Goal: Task Accomplishment & Management: Use online tool/utility

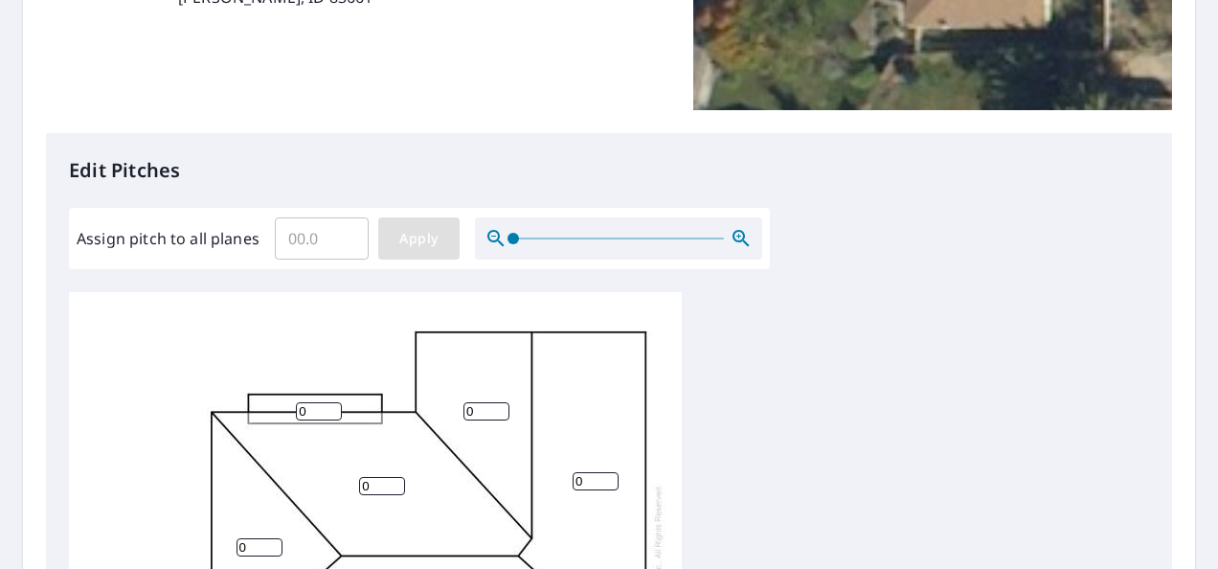
scroll to position [383, 0]
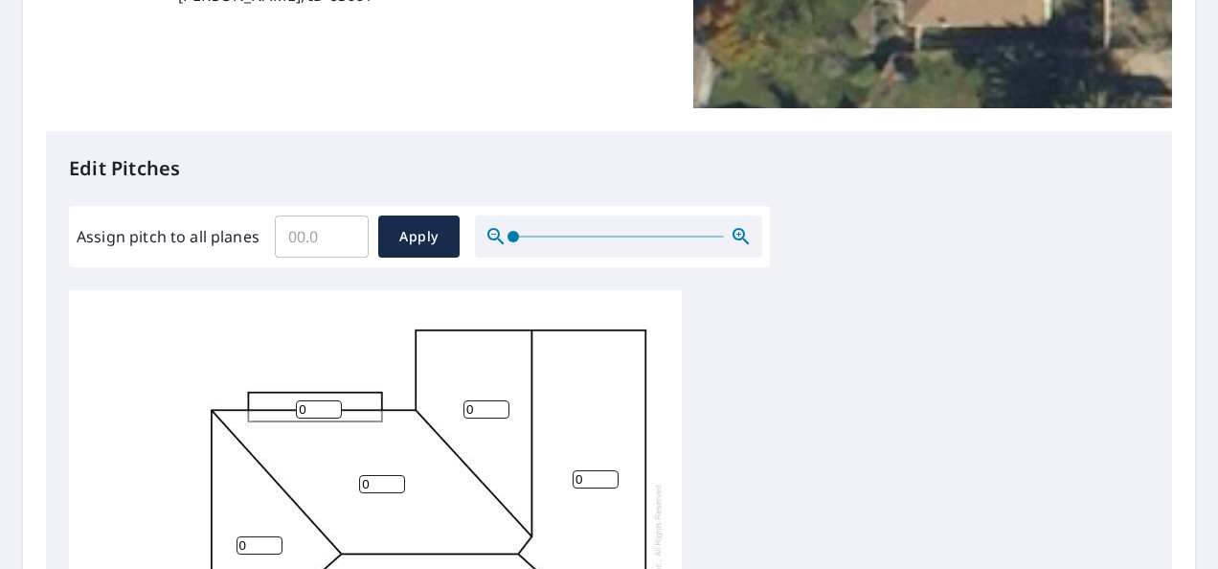
drag, startPoint x: 288, startPoint y: 238, endPoint x: 309, endPoint y: 250, distance: 24.0
click at [291, 239] on input "Assign pitch to all planes" at bounding box center [322, 237] width 94 height 54
type input "5"
click at [408, 223] on button "Apply" at bounding box center [418, 236] width 81 height 42
type input "5"
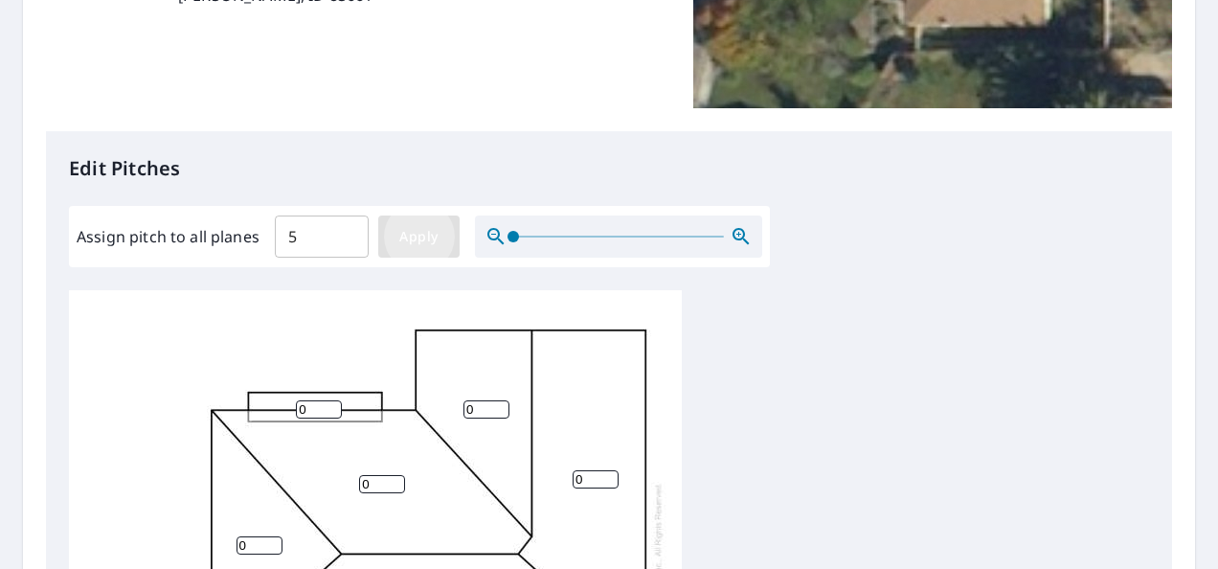
type input "5"
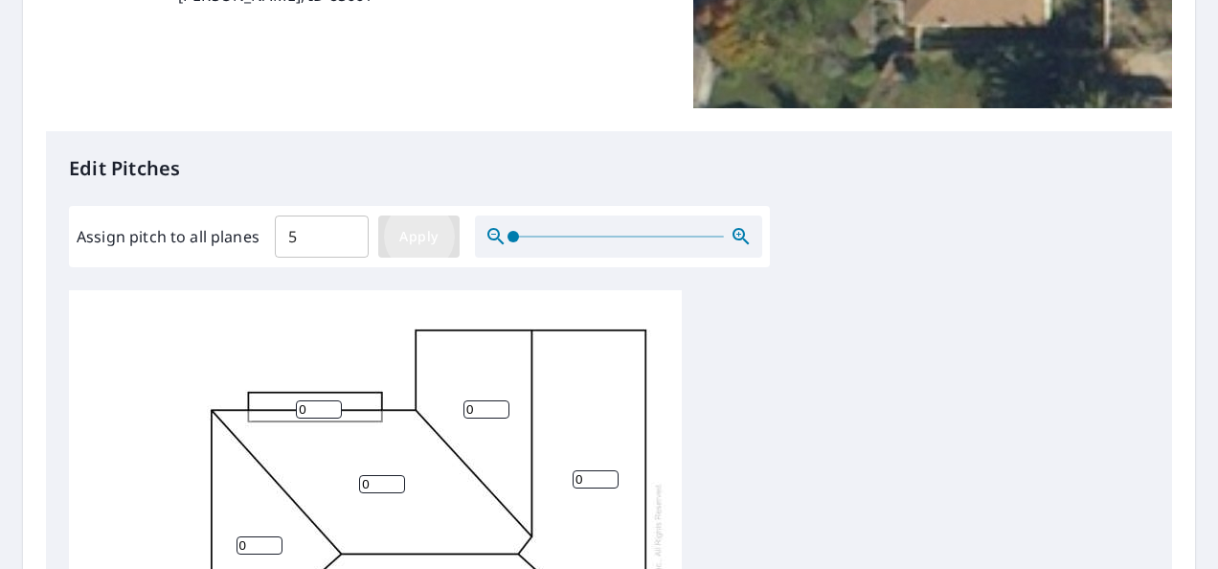
type input "5"
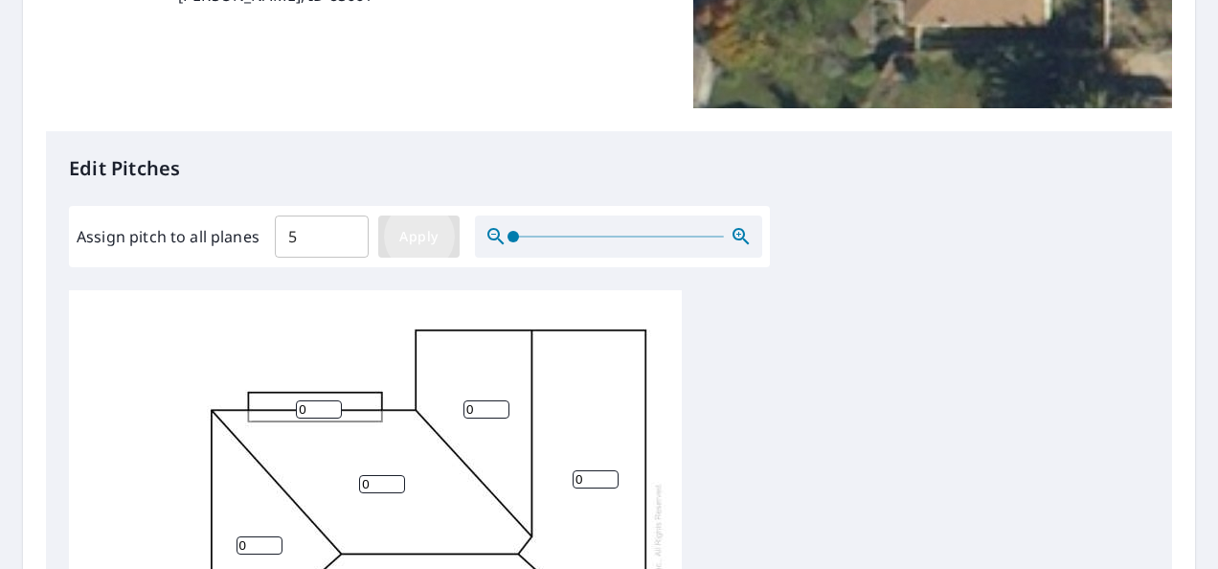
type input "5"
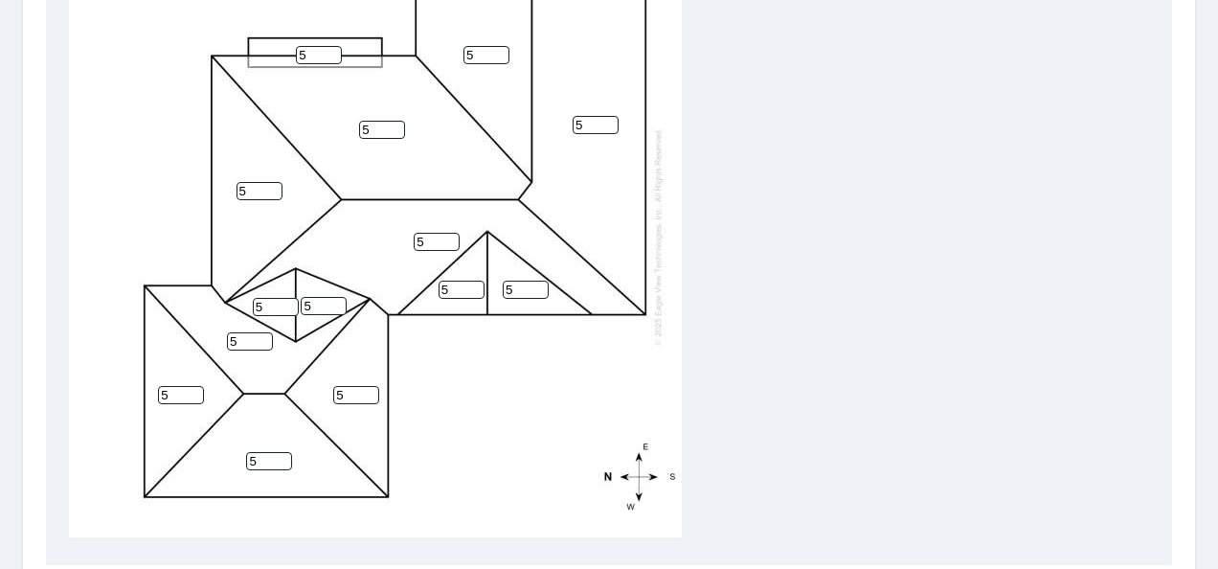
scroll to position [946, 0]
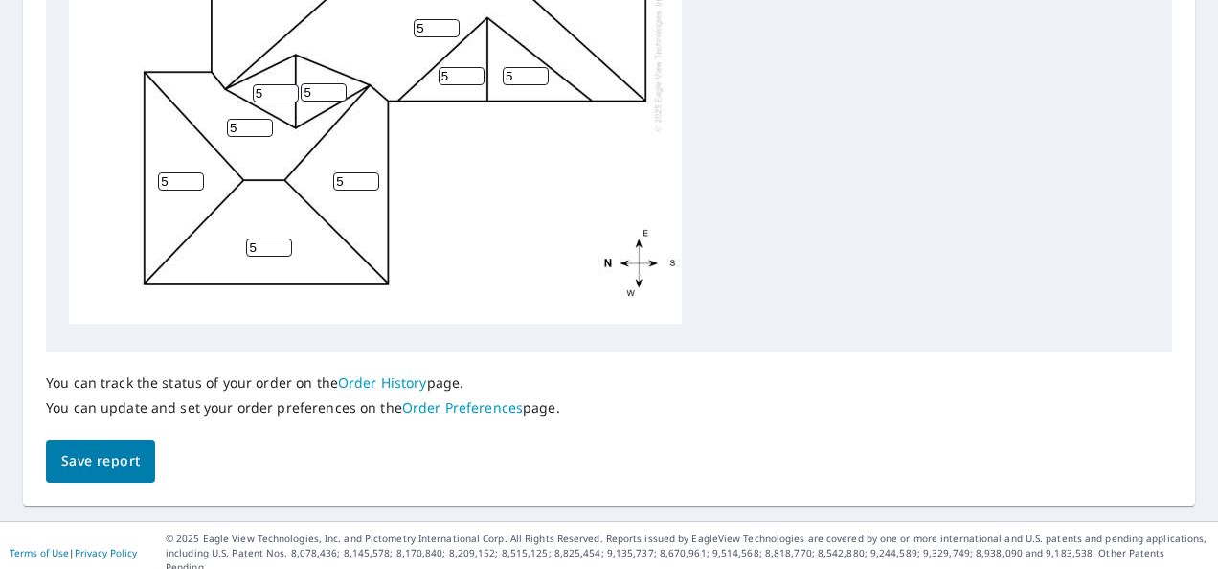
click at [98, 456] on span "Save report" at bounding box center [100, 461] width 79 height 24
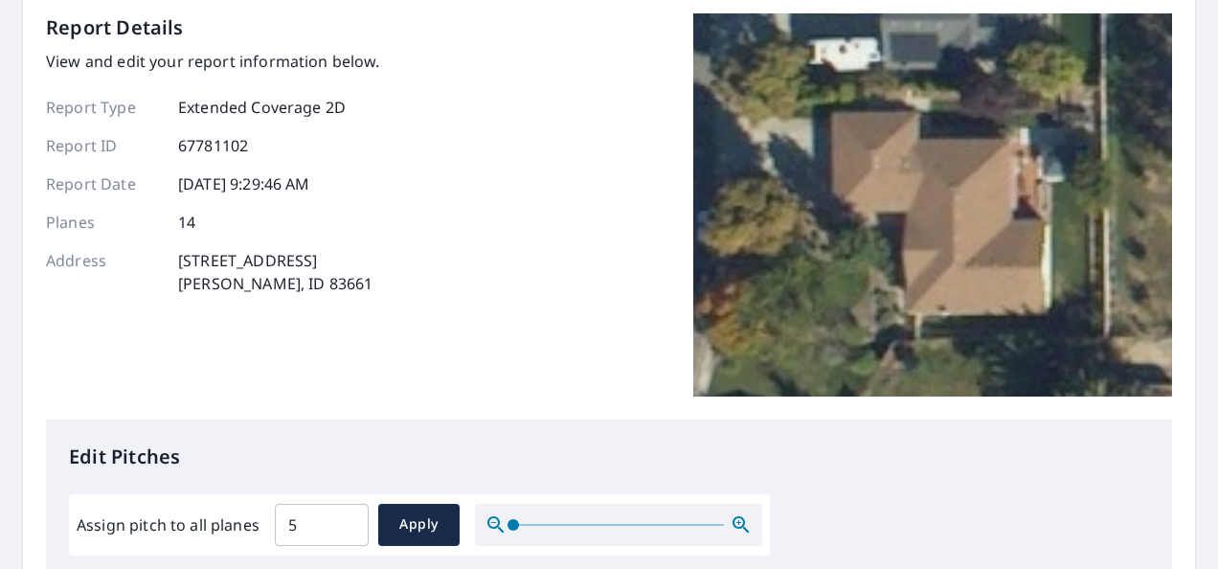
scroll to position [383, 0]
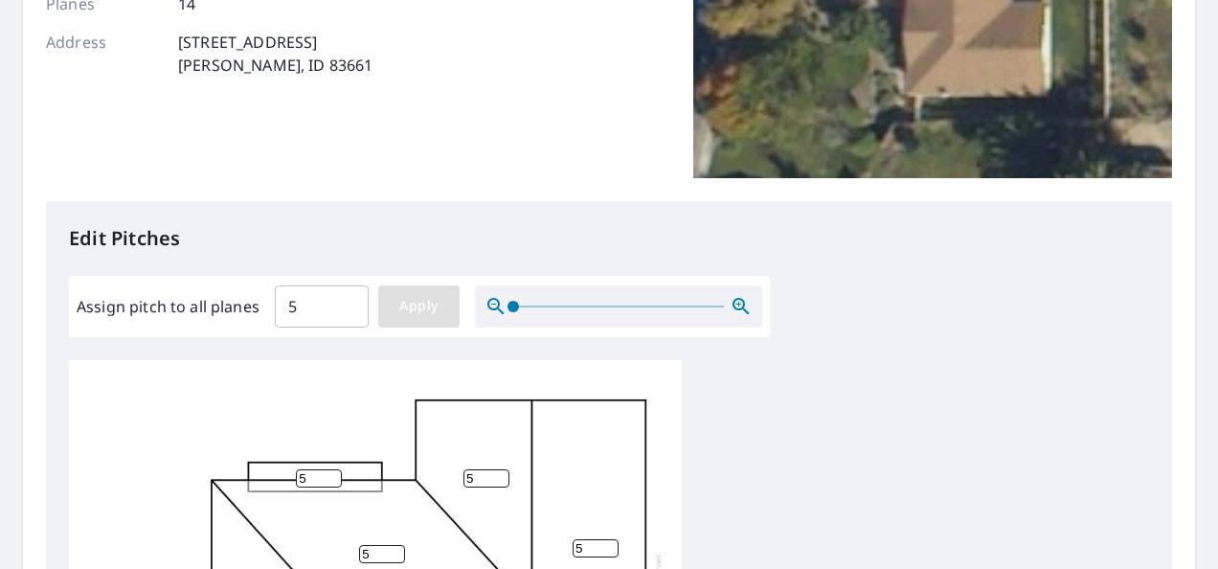
click at [444, 313] on button "Apply" at bounding box center [418, 306] width 81 height 42
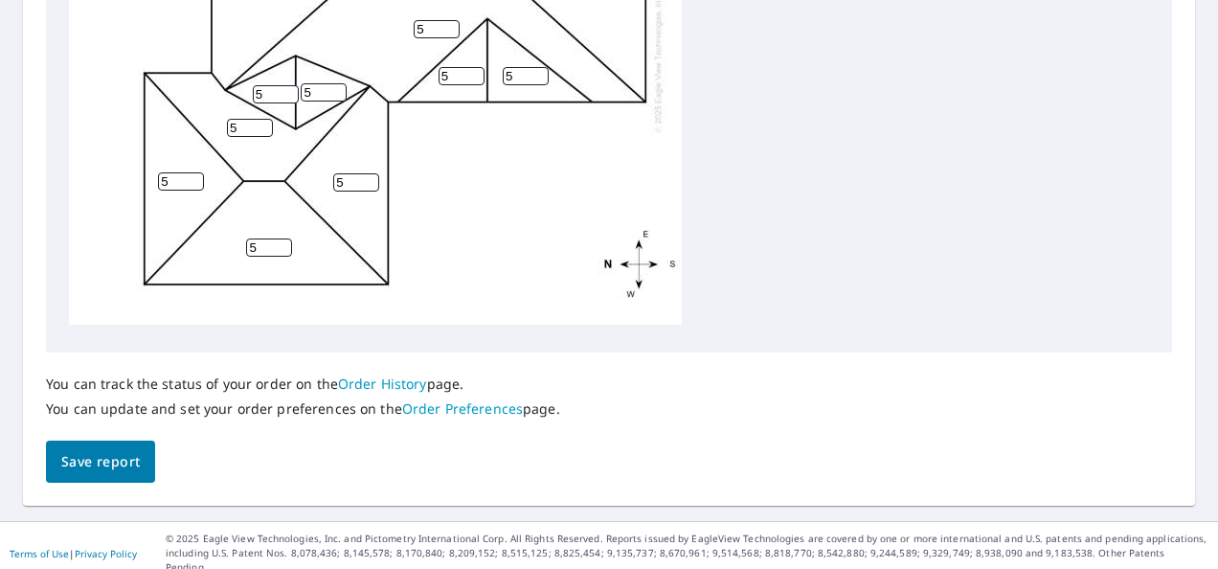
click at [90, 451] on div "You can track the status of your order on the Order History page. You can updat…" at bounding box center [609, 417] width 1126 height 131
click at [97, 446] on button "Save report" at bounding box center [100, 462] width 109 height 43
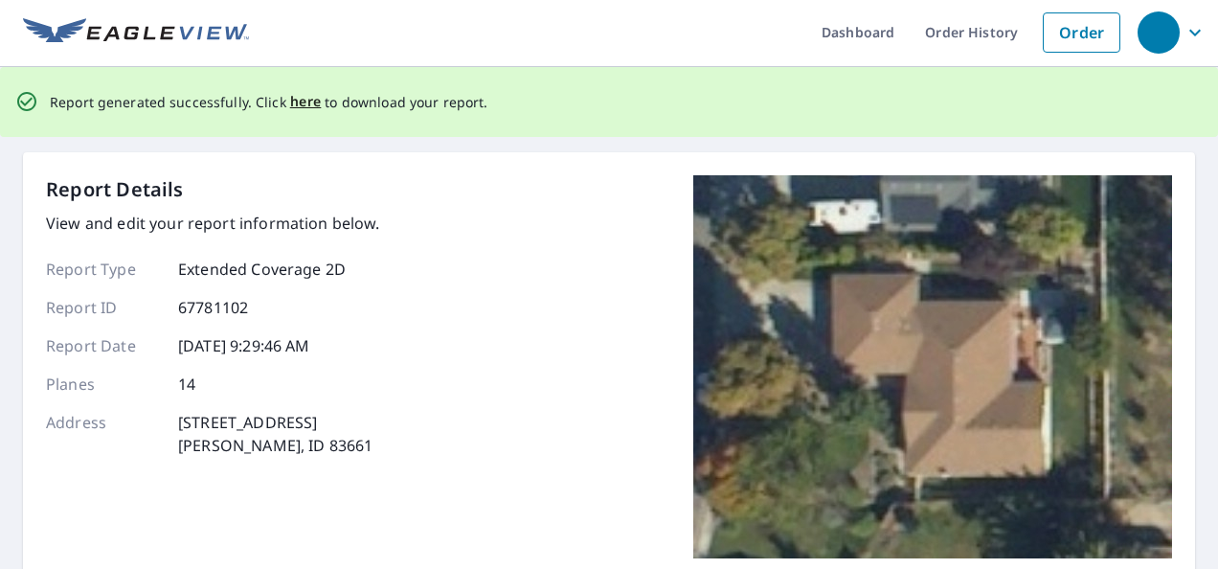
scroll to position [0, 0]
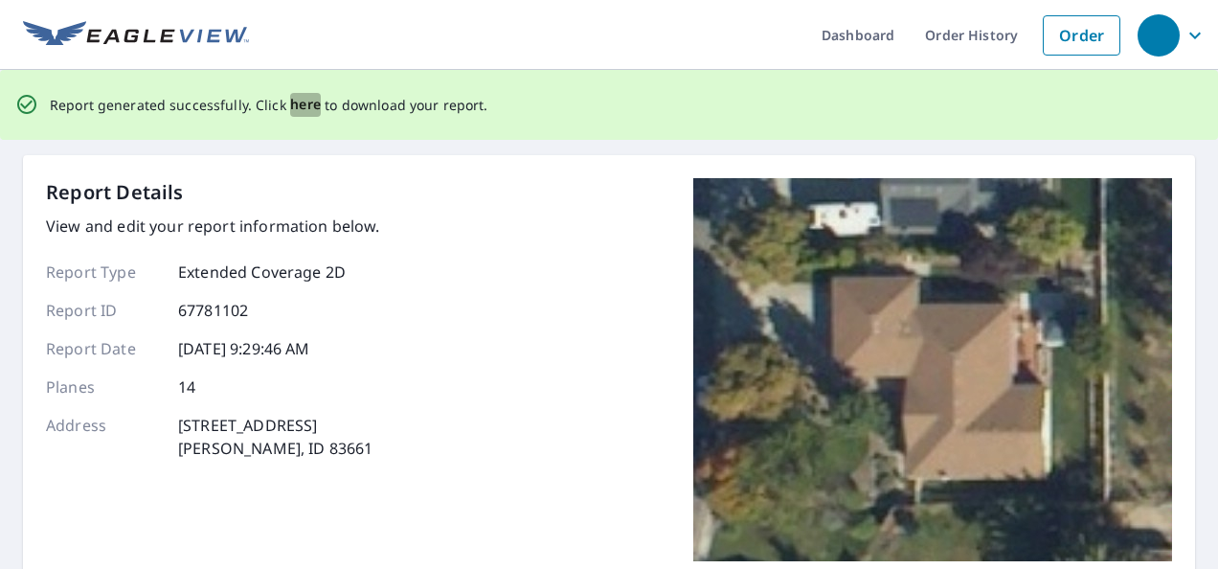
click at [301, 98] on span "here" at bounding box center [306, 105] width 32 height 24
